Goal: Information Seeking & Learning: Learn about a topic

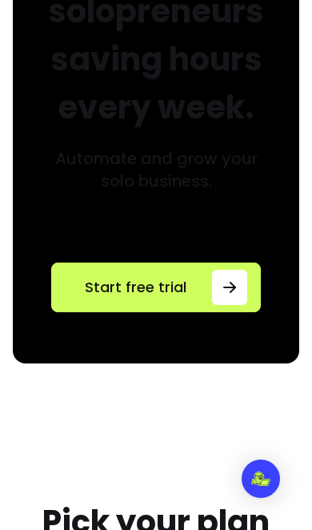
scroll to position [258, 0]
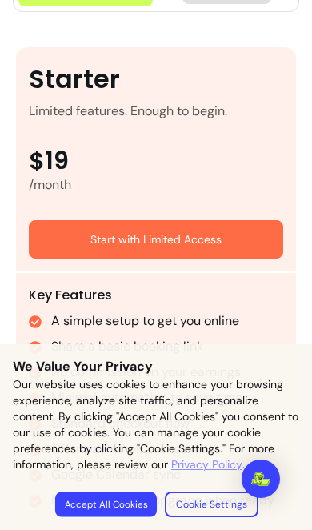
click at [128, 497] on button "Accept All Cookies" at bounding box center [106, 503] width 102 height 25
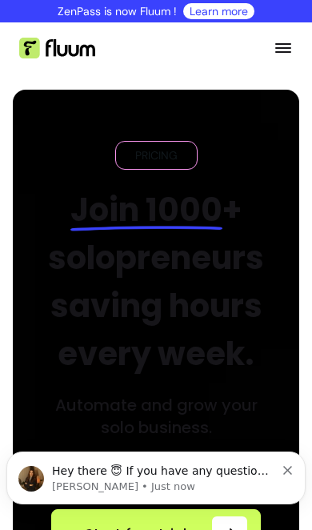
scroll to position [0, 0]
click at [290, 40] on icon "Open menu" at bounding box center [283, 47] width 19 height 19
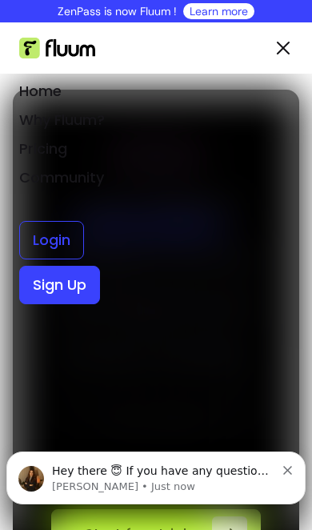
click at [86, 118] on link "Why Fluum?" at bounding box center [62, 120] width 86 height 20
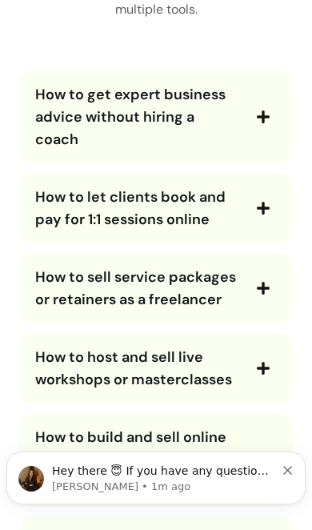
scroll to position [4488, 0]
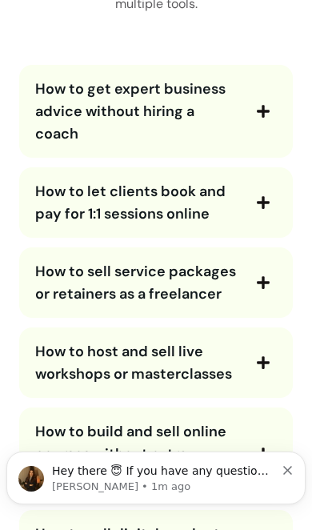
click at [55, 102] on span "How to get expert business advice without hiring a coach" at bounding box center [130, 111] width 190 height 64
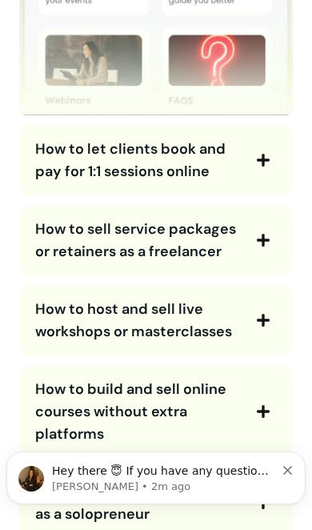
scroll to position [5002, 0]
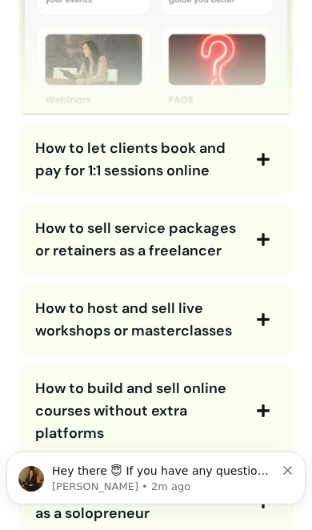
click at [50, 138] on span "How to let clients book and pay for 1:1 sessions online" at bounding box center [130, 159] width 190 height 42
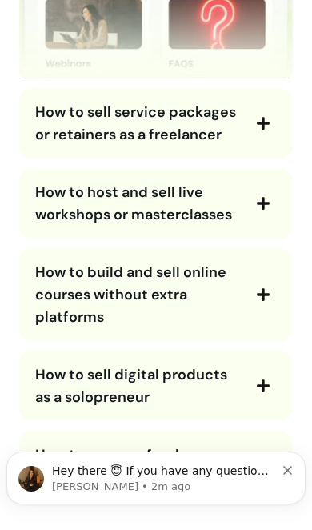
scroll to position [5589, 0]
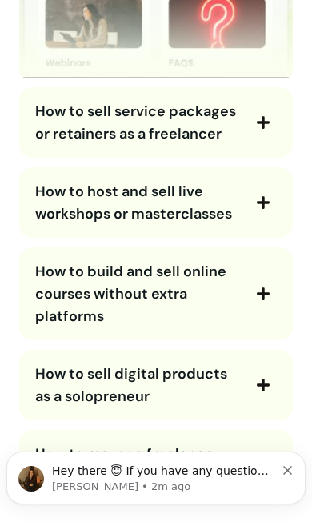
click at [56, 125] on span "How to sell service packages or retainers as a freelancer" at bounding box center [135, 123] width 201 height 42
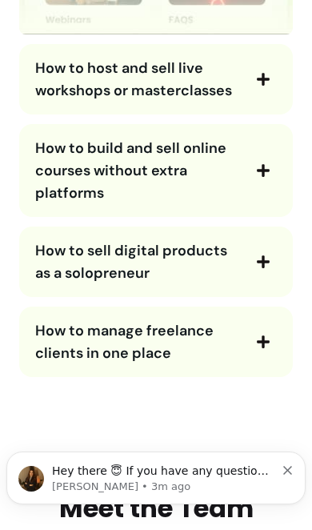
scroll to position [6160, 0]
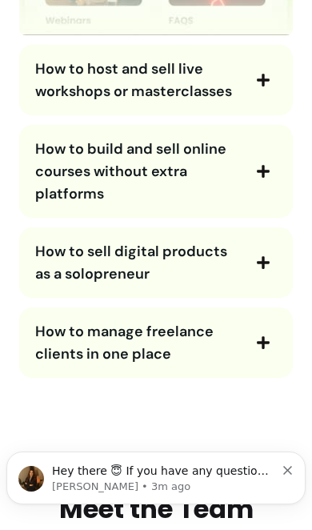
click at [62, 70] on span "How to host and sell live workshops or masterclasses" at bounding box center [133, 80] width 197 height 42
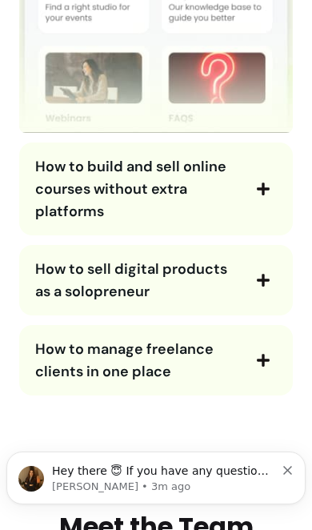
scroll to position [6617, 0]
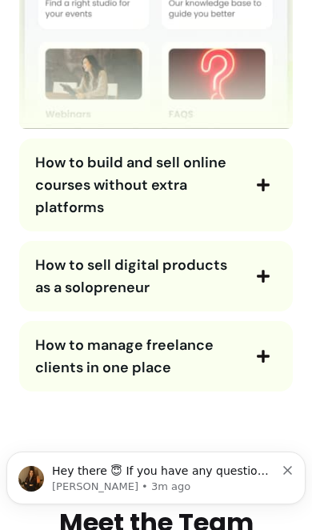
click at [51, 164] on span "How to build and sell online courses without extra platforms" at bounding box center [130, 185] width 191 height 64
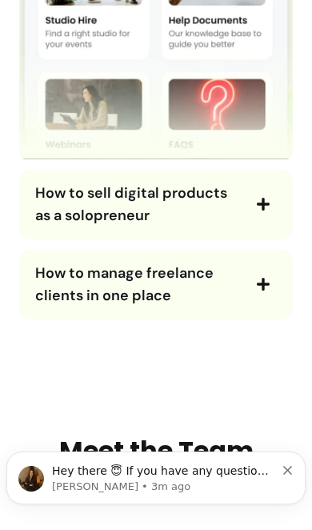
scroll to position [7179, 0]
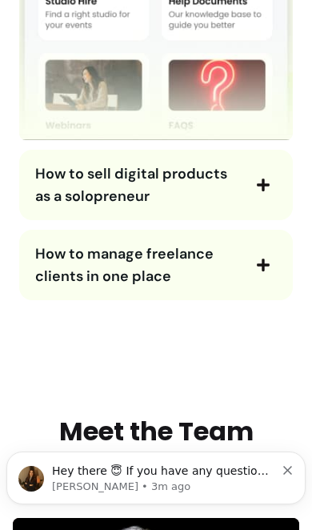
click at [69, 164] on span "How to sell digital products as a solopreneur" at bounding box center [131, 185] width 192 height 42
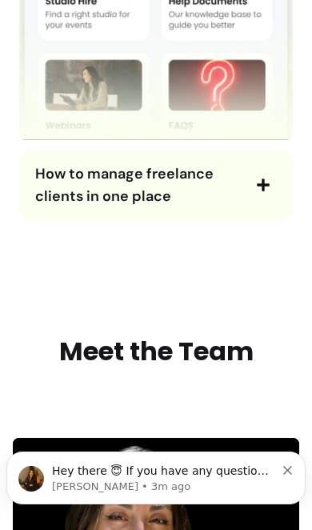
scroll to position [7724, 0]
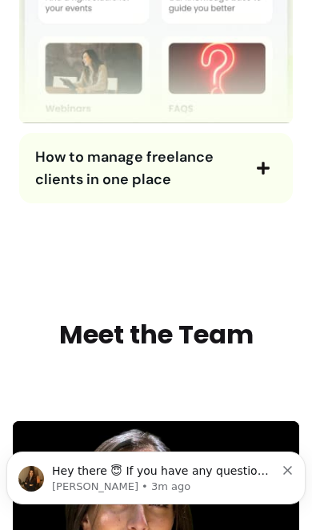
click at [62, 160] on span "How to manage freelance clients in one place" at bounding box center [124, 168] width 178 height 42
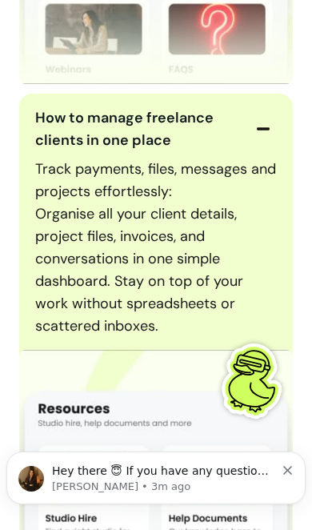
scroll to position [7780, 0]
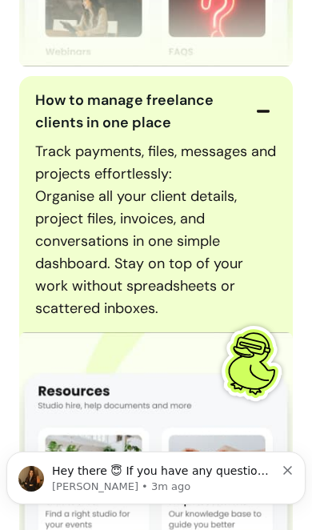
click at [65, 98] on span "How to manage freelance clients in one place" at bounding box center [124, 111] width 178 height 42
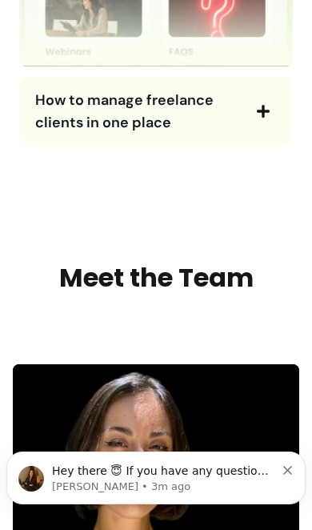
click at [59, 107] on span "How to manage freelance clients in one place" at bounding box center [124, 111] width 178 height 42
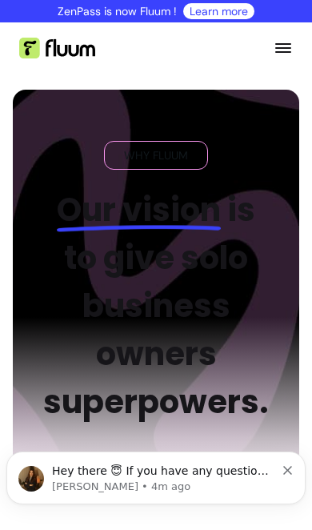
scroll to position [0, 0]
click at [48, 51] on img at bounding box center [57, 48] width 76 height 21
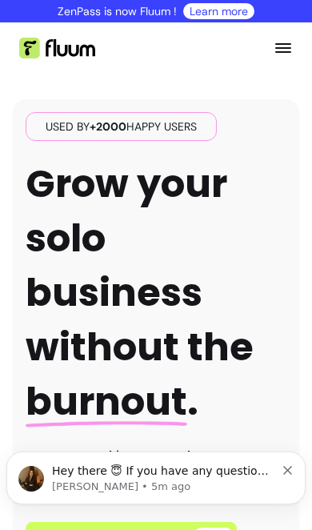
click at [279, 51] on icon "Open menu" at bounding box center [283, 48] width 16 height 10
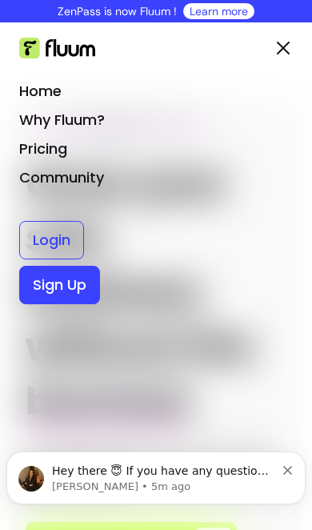
click at [63, 150] on link "Pricing" at bounding box center [43, 148] width 48 height 20
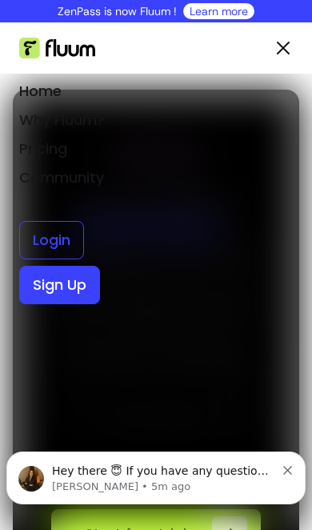
click at [89, 186] on link "Community" at bounding box center [61, 177] width 85 height 20
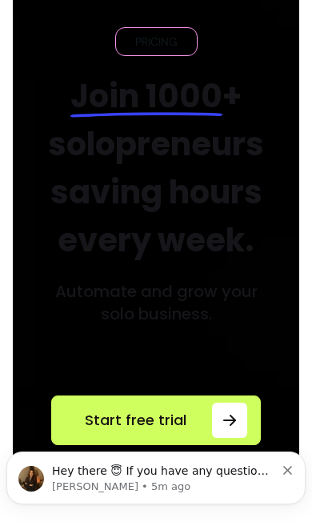
scroll to position [111, 0]
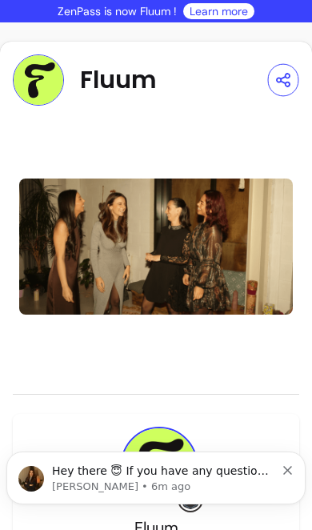
click at [284, 84] on icon "button" at bounding box center [282, 79] width 17 height 18
click at [278, 86] on icon "button" at bounding box center [283, 79] width 18 height 19
click at [226, 16] on link "Learn more" at bounding box center [219, 11] width 58 height 16
